Goal: Transaction & Acquisition: Purchase product/service

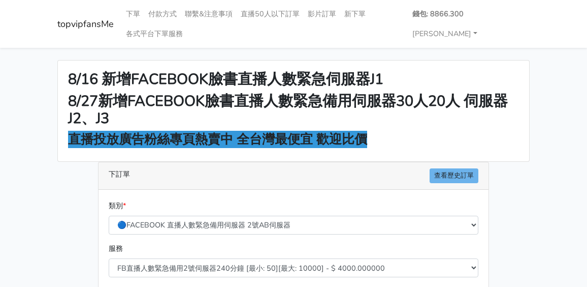
select select "578"
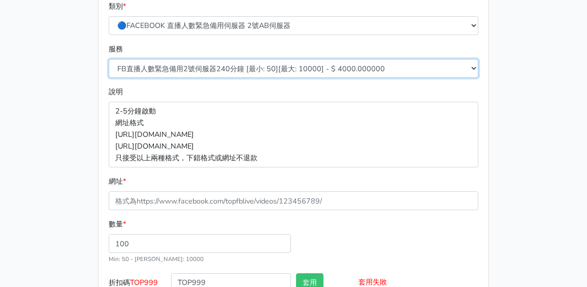
scroll to position [203, 0]
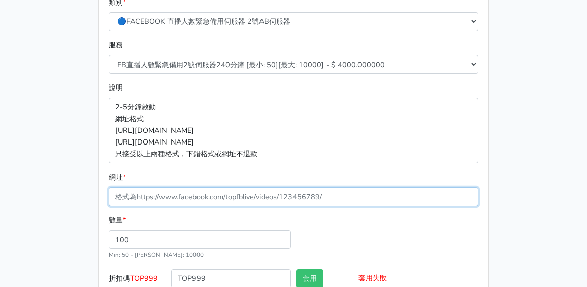
click at [208, 199] on input "網址 *" at bounding box center [294, 196] width 370 height 19
paste input "[URL][DOMAIN_NAME]"
type input "https://www.facebook.com/100083399346069/videos/1308178100931768"
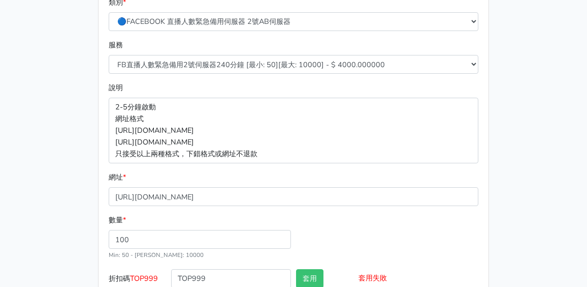
click at [63, 152] on div "8/16 新增FACEBOOK臉書直播人數緊急伺服器J1 8/27新增FACEBOOK臉書直播人數緊急備用伺服器30人20人 伺服器J2、J3 直播投放廣告粉…" at bounding box center [294, 98] width 488 height 483
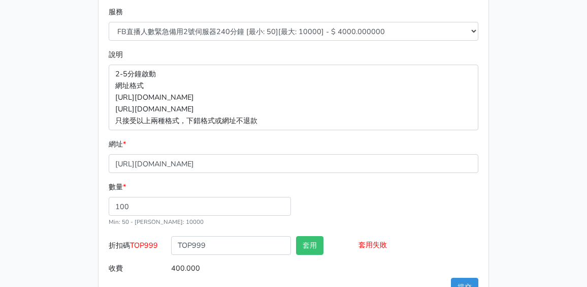
scroll to position [254, 0]
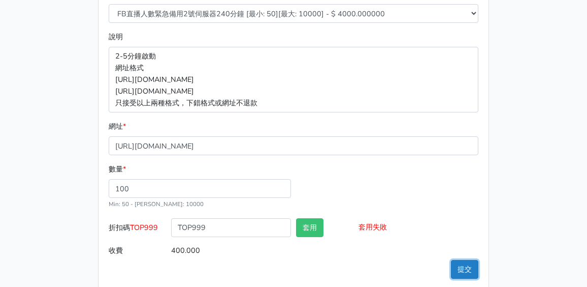
click at [469, 266] on button "提交" at bounding box center [464, 269] width 27 height 19
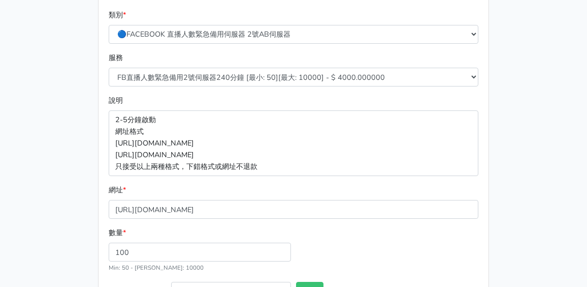
scroll to position [203, 0]
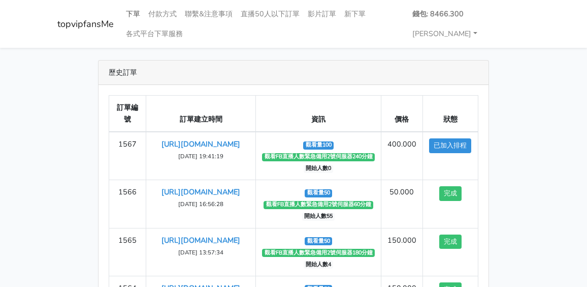
click at [132, 8] on link "下單" at bounding box center [133, 14] width 22 height 20
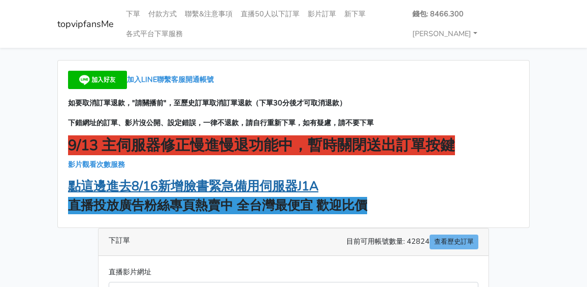
click at [233, 188] on strong "點這邊進去8/16新增臉書緊急備用伺服器J1A" at bounding box center [193, 185] width 251 height 17
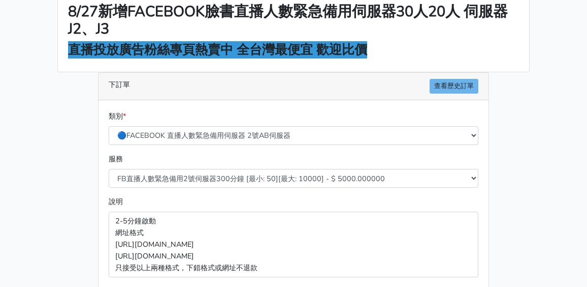
scroll to position [102, 0]
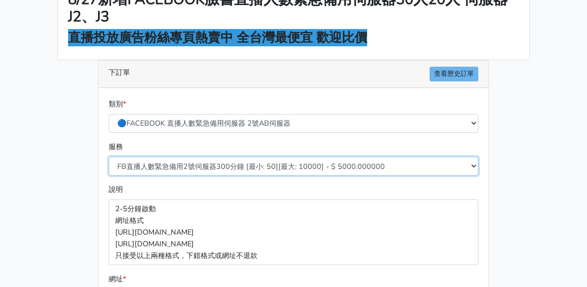
click at [260, 167] on select "FB直播人數緊急備用2號伺服器300分鐘 [最小: 50][最大: 10000] - $ 5000.000000 FB直播人數緊急備用2號伺服器60分鐘 [最…" at bounding box center [294, 166] width 370 height 19
click at [255, 165] on select "FB直播人數緊急備用2號伺服器300分鐘 [最小: 50][最大: 10000] - $ 5000.000000 FB直播人數緊急備用2號伺服器60分鐘 [最…" at bounding box center [294, 166] width 370 height 19
click at [255, 164] on select "FB直播人數緊急備用2號伺服器300分鐘 [最小: 50][最大: 10000] - $ 5000.000000 FB直播人數緊急備用2號伺服器60分鐘 [最…" at bounding box center [294, 166] width 370 height 19
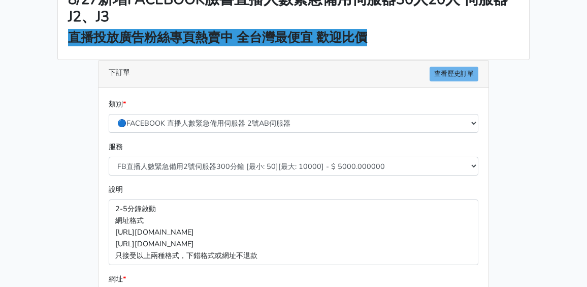
click at [398, 139] on div "類別 * 🔵FACEBOOK 直播人數緊急備用伺服器 2號AB伺服器 🔵FACEBOOK 網軍專用貼文留言 安全保密 🔵9/30 FACEBOOK 直播人數緩…" at bounding box center [293, 119] width 375 height 43
click at [300, 179] on div "服務 FB直播人數緊急備用2號伺服器300分鐘 [最小: 50][最大: 10000] - $ 5000.000000 FB直播人數緊急備用2號伺服器60分鐘…" at bounding box center [293, 162] width 375 height 43
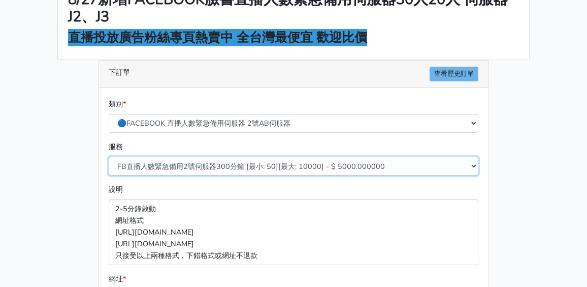
click at [302, 173] on select "FB直播人數緊急備用2號伺服器300分鐘 [最小: 50][最大: 10000] - $ 5000.000000 FB直播人數緊急備用2號伺服器60分鐘 [最…" at bounding box center [294, 166] width 370 height 19
select select "577"
click at [109, 157] on select "FB直播人數緊急備用2號伺服器300分鐘 [最小: 50][最大: 10000] - $ 5000.000000 FB直播人數緊急備用2號伺服器60分鐘 [最…" at bounding box center [294, 166] width 370 height 19
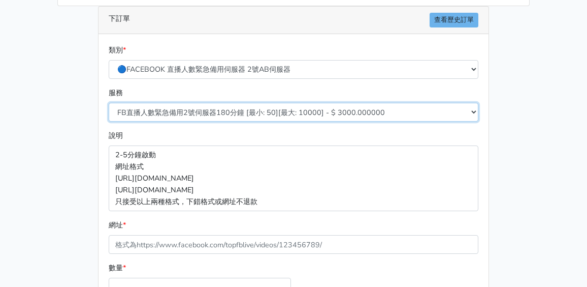
scroll to position [203, 0]
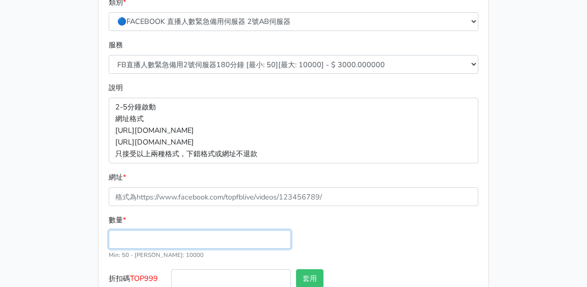
click at [166, 246] on input "數量 *" at bounding box center [200, 239] width 182 height 19
type input "50"
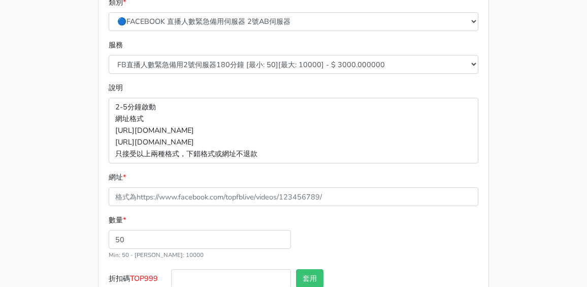
type input "150.000"
